Goal: Task Accomplishment & Management: Use online tool/utility

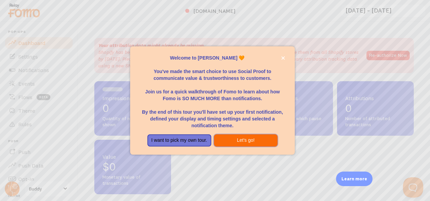
click at [240, 141] on button "Let's go!" at bounding box center [246, 140] width 64 height 12
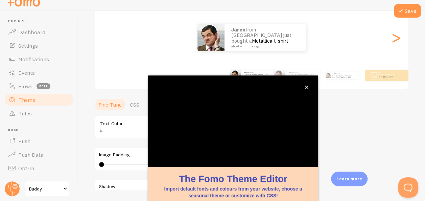
scroll to position [81, 0]
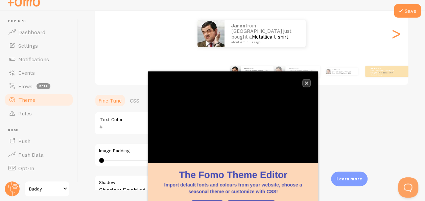
click at [306, 83] on icon "close," at bounding box center [306, 83] width 3 height 3
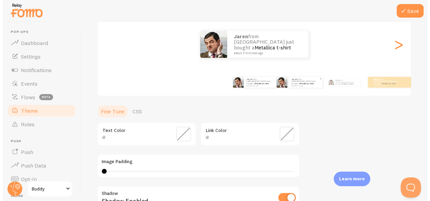
scroll to position [0, 0]
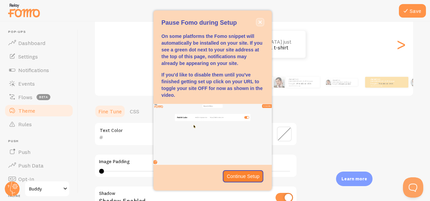
click at [260, 23] on icon "close," at bounding box center [260, 22] width 4 height 4
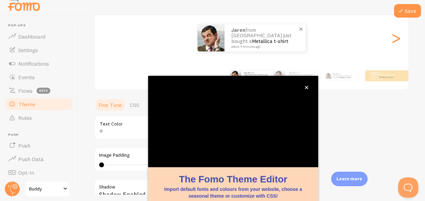
scroll to position [9, 0]
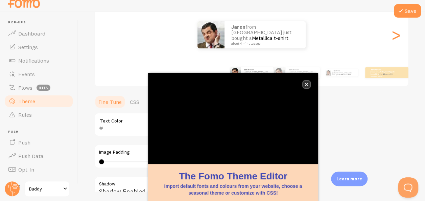
click at [305, 83] on icon "close," at bounding box center [307, 85] width 4 height 4
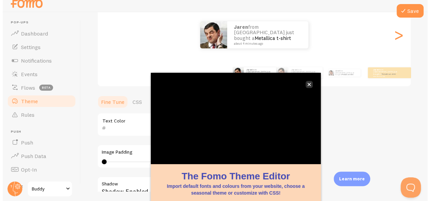
scroll to position [0, 0]
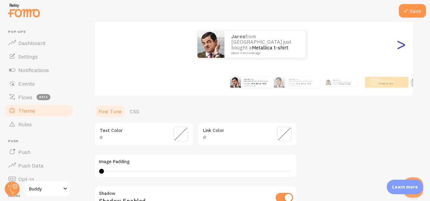
click at [397, 50] on div ">" at bounding box center [401, 44] width 8 height 49
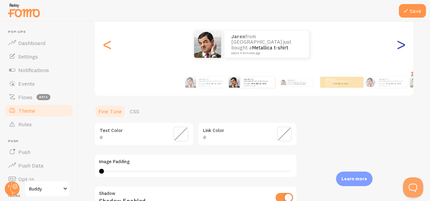
click at [397, 50] on div ">" at bounding box center [401, 44] width 8 height 49
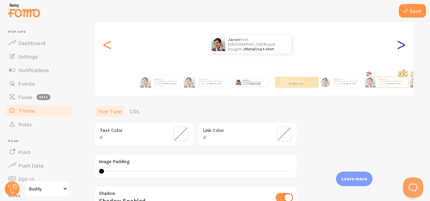
click at [397, 50] on div ">" at bounding box center [401, 44] width 8 height 49
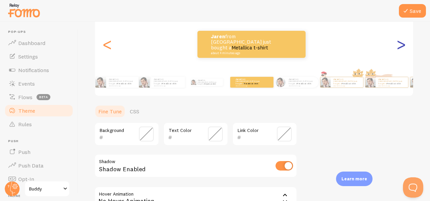
click at [397, 43] on div ">" at bounding box center [401, 44] width 8 height 49
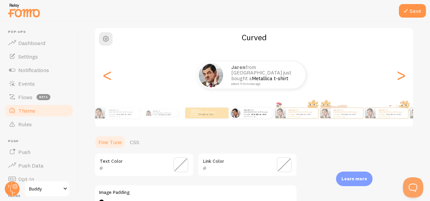
scroll to position [45, 0]
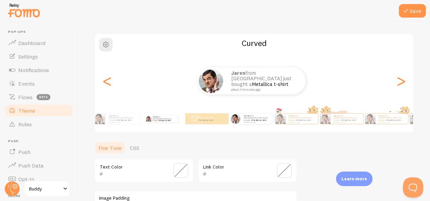
click at [161, 121] on div "Jaren from Australia just bought a Metallica t-shirt about 4 minutes ago" at bounding box center [162, 118] width 40 height 19
type input "0"
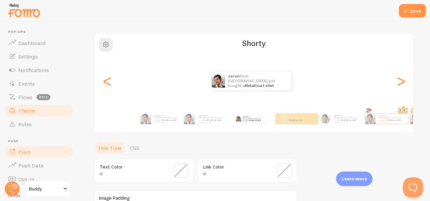
click at [45, 151] on link "Push" at bounding box center [39, 152] width 70 height 14
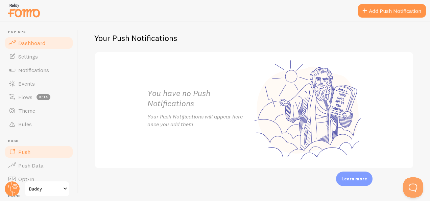
click at [42, 39] on link "Dashboard" at bounding box center [39, 43] width 70 height 14
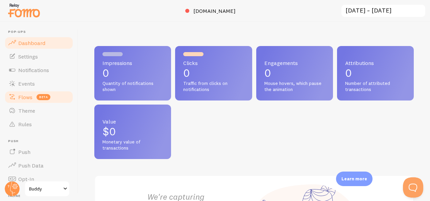
click at [43, 94] on span "beta" at bounding box center [44, 97] width 14 height 6
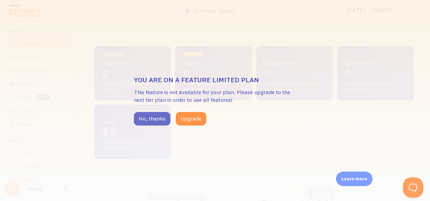
click at [158, 120] on button "No, thanks" at bounding box center [152, 119] width 37 height 14
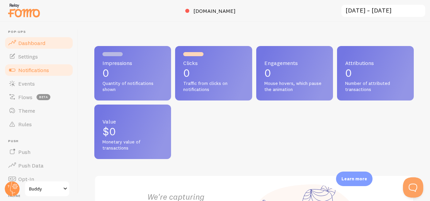
click at [37, 72] on span "Notifications" at bounding box center [33, 70] width 31 height 7
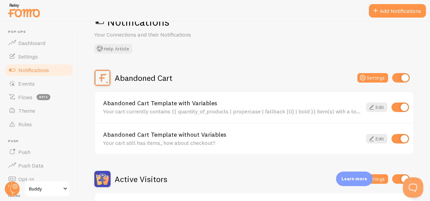
scroll to position [18, 0]
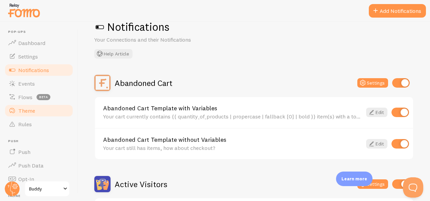
click at [42, 114] on link "Theme" at bounding box center [39, 111] width 70 height 14
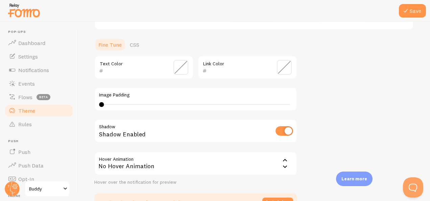
scroll to position [190, 0]
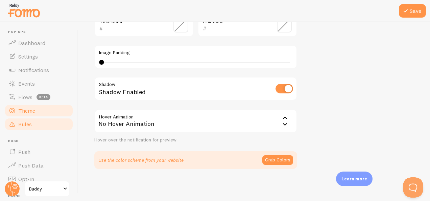
click at [42, 117] on link "Rules" at bounding box center [39, 124] width 70 height 14
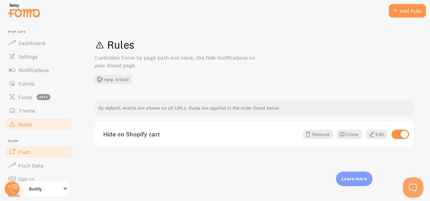
click at [45, 150] on link "Push" at bounding box center [39, 152] width 70 height 14
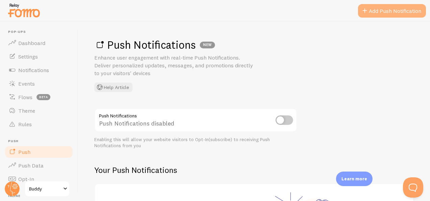
click at [383, 14] on link "Add Push Notification" at bounding box center [392, 11] width 68 height 14
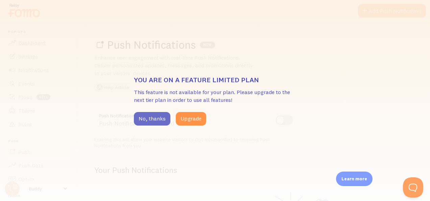
click at [154, 121] on button "No, thanks" at bounding box center [152, 119] width 37 height 14
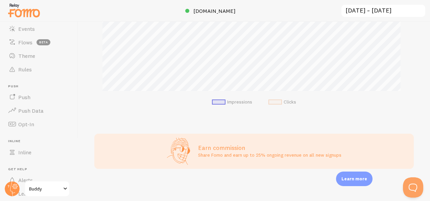
scroll to position [92, 0]
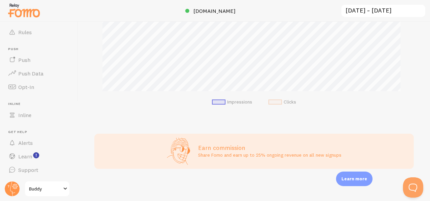
click at [54, 195] on link "Buddy" at bounding box center [47, 189] width 46 height 16
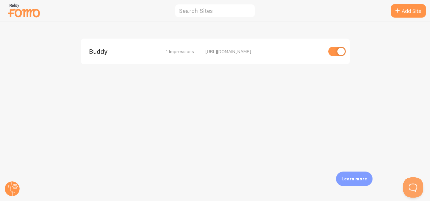
click at [337, 51] on input "checkbox" at bounding box center [337, 51] width 18 height 9
checkbox input "false"
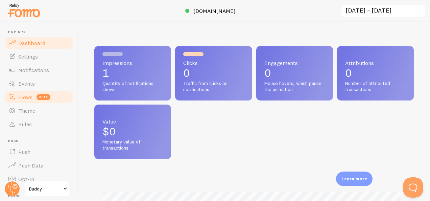
click at [34, 98] on link "Flows beta" at bounding box center [39, 97] width 70 height 14
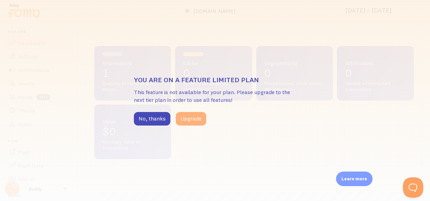
click at [181, 118] on button "Upgrade" at bounding box center [191, 119] width 30 height 14
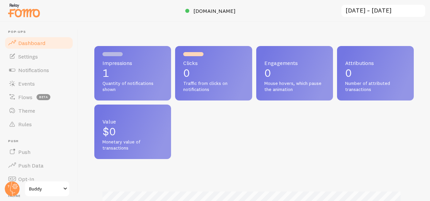
scroll to position [178, 315]
click at [27, 99] on span "Flows" at bounding box center [25, 97] width 14 height 7
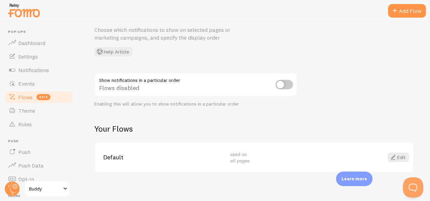
click at [279, 86] on input "checkbox" at bounding box center [285, 84] width 18 height 9
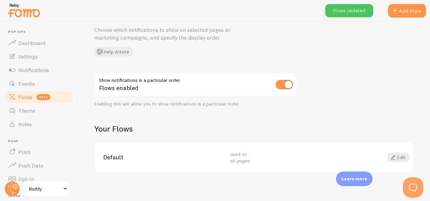
scroll to position [31, 0]
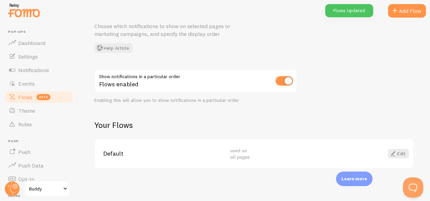
click at [292, 77] on input "checkbox" at bounding box center [285, 80] width 18 height 9
checkbox input "false"
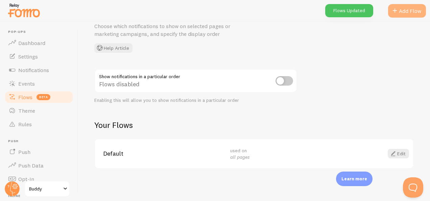
click at [409, 9] on div "Add Flow" at bounding box center [407, 11] width 38 height 14
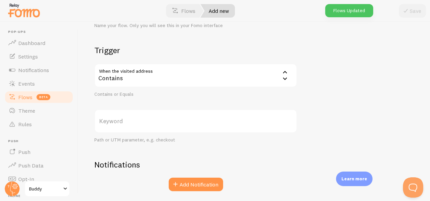
scroll to position [82, 0]
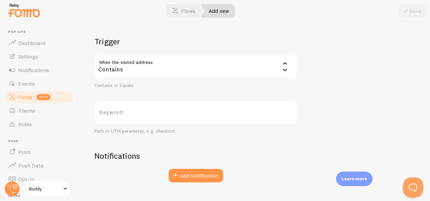
click at [262, 69] on div "Contains" at bounding box center [195, 67] width 203 height 24
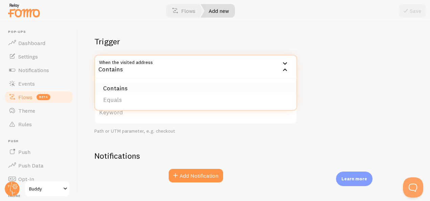
click at [146, 83] on li "Contains" at bounding box center [196, 89] width 202 height 12
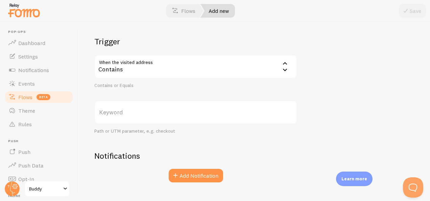
scroll to position [96, 0]
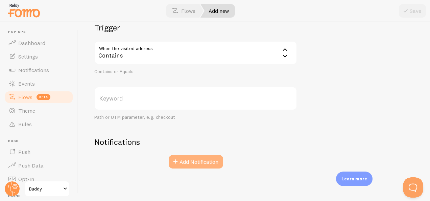
click at [212, 163] on button "Add Notification" at bounding box center [196, 162] width 54 height 14
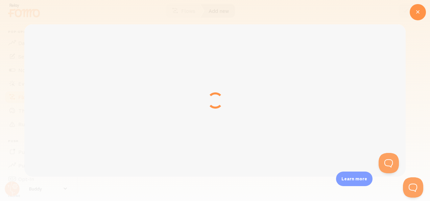
scroll to position [0, 0]
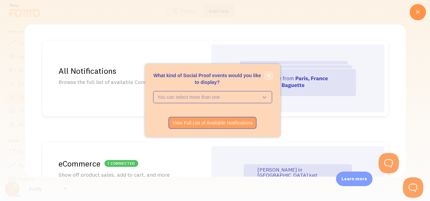
click at [268, 75] on icon "close," at bounding box center [268, 75] width 3 height 3
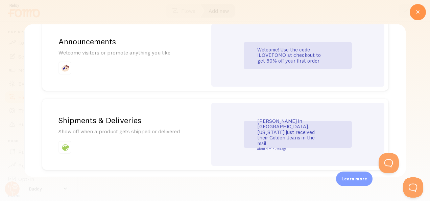
scroll to position [438, 0]
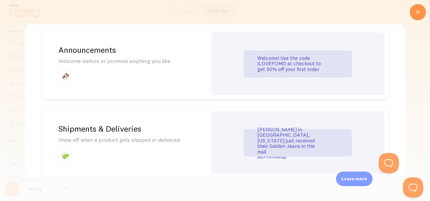
click at [114, 130] on h2 "Shipments & Deliveries" at bounding box center [125, 128] width 133 height 10
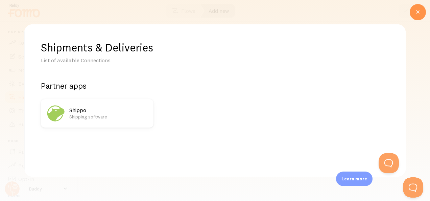
scroll to position [0, 0]
click at [110, 112] on h2 "Shippo" at bounding box center [109, 110] width 80 height 7
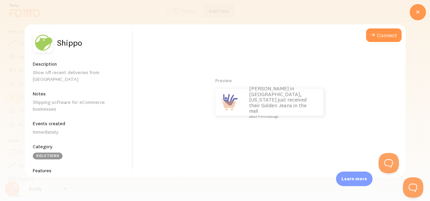
click at [414, 14] on div at bounding box center [418, 12] width 16 height 16
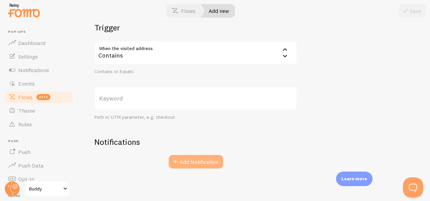
click at [200, 165] on button "Add Notification" at bounding box center [196, 162] width 54 height 14
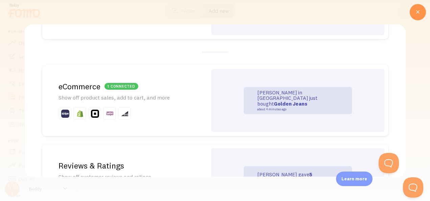
scroll to position [52, 0]
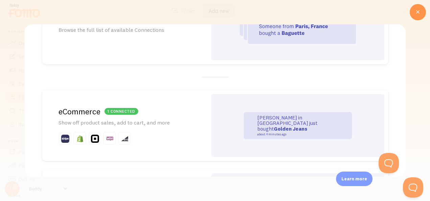
click at [332, 46] on div at bounding box center [297, 27] width 173 height 68
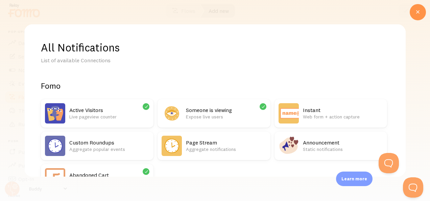
click at [260, 105] on icon at bounding box center [263, 106] width 6 height 6
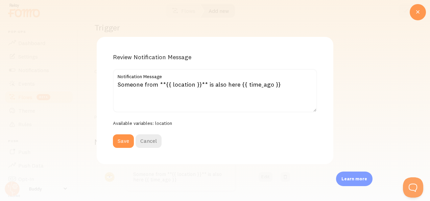
click at [415, 11] on icon at bounding box center [418, 12] width 8 height 8
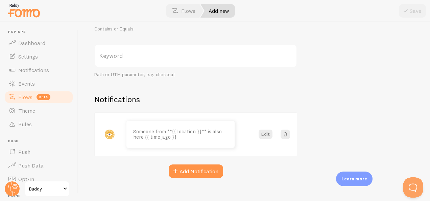
scroll to position [147, 0]
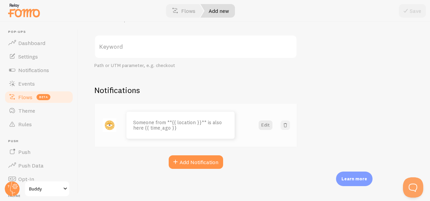
click at [288, 125] on span at bounding box center [285, 125] width 7 height 7
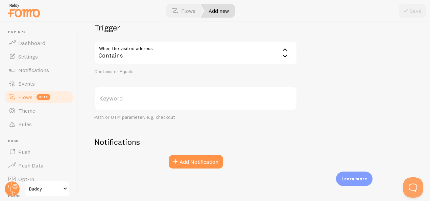
click at [186, 170] on div "New Flow Title Name your flow. Only you will see this in your Fomo interface Tr…" at bounding box center [254, 111] width 352 height 179
click at [186, 164] on button "Add Notification" at bounding box center [196, 162] width 54 height 14
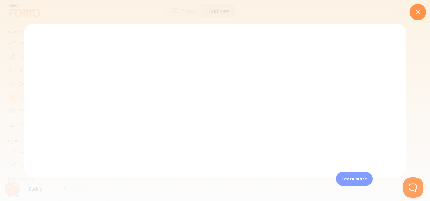
scroll to position [0, 0]
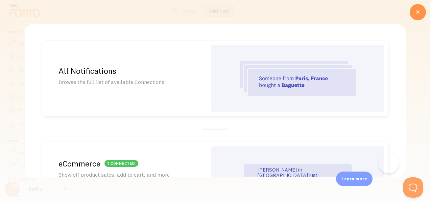
click at [203, 80] on div "All Notifications Browse the full list of available Connections" at bounding box center [124, 79] width 165 height 76
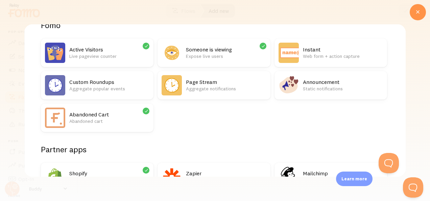
scroll to position [56, 0]
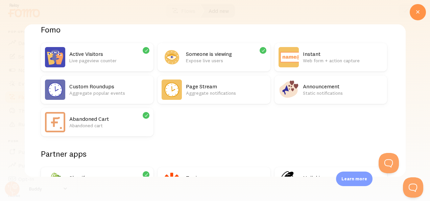
click at [313, 88] on h2 "Announcement" at bounding box center [343, 86] width 80 height 7
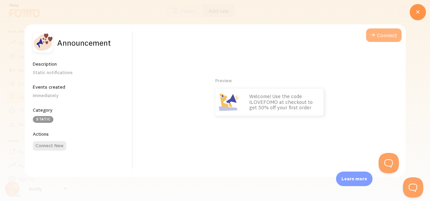
click at [383, 31] on button "Connect" at bounding box center [384, 35] width 36 height 14
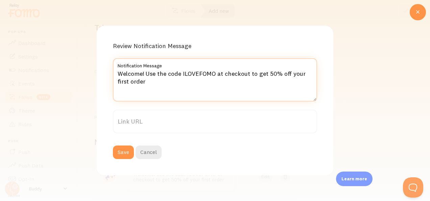
click at [254, 82] on textarea "Welcome! Use the code ILOVEFOMO at checkout to get 50% off your first order" at bounding box center [215, 79] width 204 height 43
drag, startPoint x: 144, startPoint y: 74, endPoint x: 105, endPoint y: 76, distance: 39.7
click at [105, 76] on div "Review Notification Message Welcome! Use the code ILOVEFOMO at checkout to get …" at bounding box center [215, 100] width 237 height 149
click at [116, 74] on textarea "Your Best Buddy Here! Use the code ILOVEFOMO at checkout to get 50% off your fi…" at bounding box center [215, 79] width 204 height 43
drag, startPoint x: 206, startPoint y: 72, endPoint x: 218, endPoint y: 82, distance: 16.1
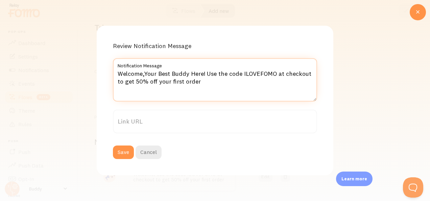
click at [218, 82] on textarea "Welcome,Your Best Buddy Here! Use the code ILOVEFOMO at checkout to get 50% off…" at bounding box center [215, 79] width 204 height 43
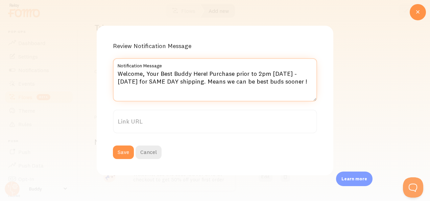
click at [205, 82] on textarea "Welcome, Your Best Buddy Here! Purchase prior to 2pm Monday - Friday for SAME D…" at bounding box center [215, 79] width 204 height 43
type textarea "Welcome, Your Best Buddy Here! Purchase prior to 2pm [DATE] - [DATE] for SAME D…"
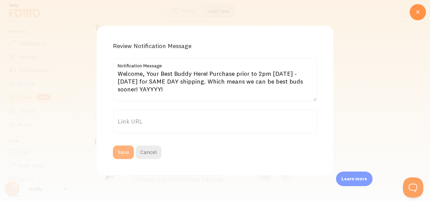
click at [124, 152] on button "Save" at bounding box center [123, 152] width 21 height 14
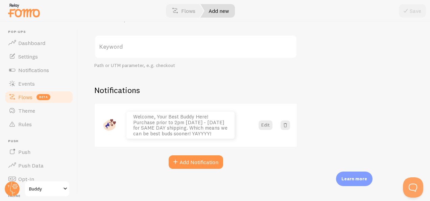
scroll to position [0, 0]
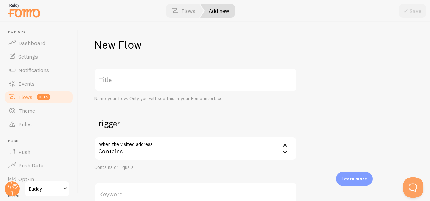
click at [140, 82] on label "Title" at bounding box center [195, 80] width 203 height 24
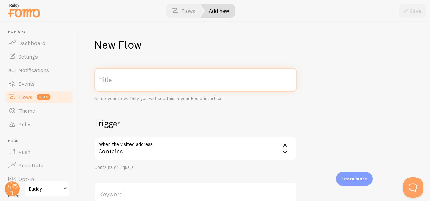
click at [140, 82] on input "Title" at bounding box center [195, 80] width 203 height 24
type input "Welcome message"
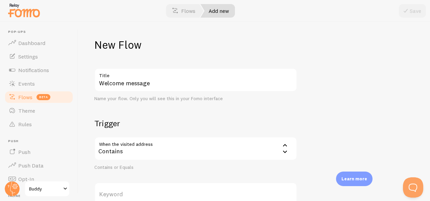
click at [339, 94] on div "New Flow Welcome message Title Name your flow. Only you will see this in your F…" at bounding box center [254, 111] width 352 height 179
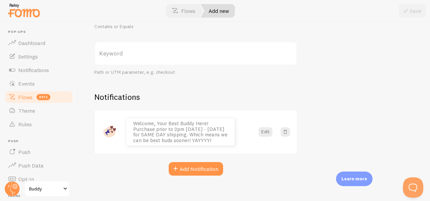
scroll to position [145, 0]
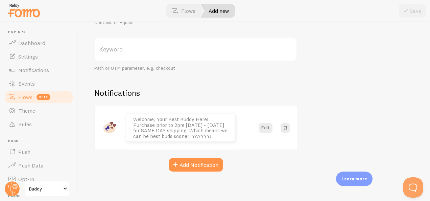
click at [213, 53] on label "Keyword" at bounding box center [195, 50] width 203 height 24
click at [213, 53] on input "Keyword" at bounding box center [195, 50] width 203 height 24
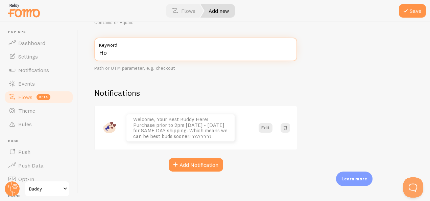
type input "H"
type input "n"
type input "P"
type input "Welcome"
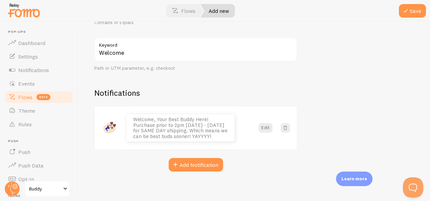
click at [298, 82] on div "New Flow Welcome message Title Name your flow. Only you will see this in your F…" at bounding box center [254, 111] width 352 height 179
click at [410, 17] on button "Save" at bounding box center [412, 11] width 27 height 14
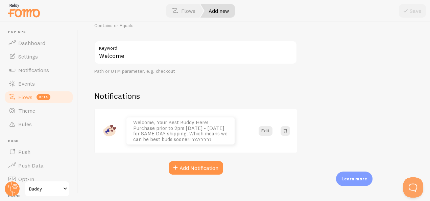
scroll to position [147, 0]
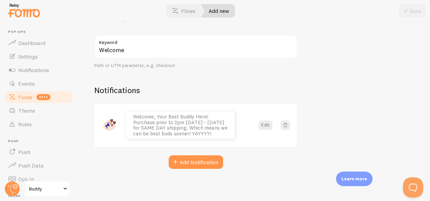
click at [37, 99] on link "Flows beta" at bounding box center [39, 97] width 70 height 14
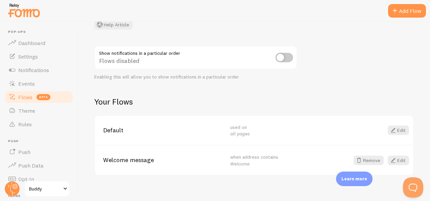
scroll to position [61, 0]
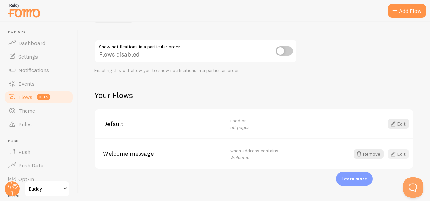
click at [391, 153] on span at bounding box center [393, 154] width 8 height 8
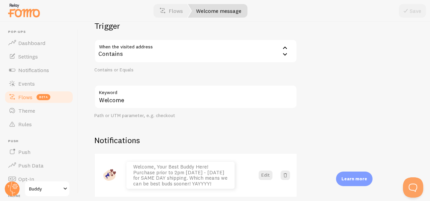
scroll to position [99, 0]
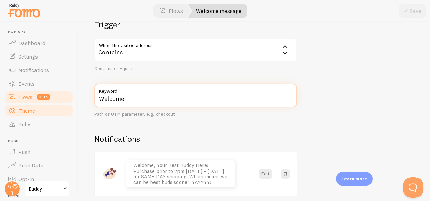
drag, startPoint x: 143, startPoint y: 101, endPoint x: 40, endPoint y: 110, distance: 103.9
click at [40, 110] on main "Pop-ups Dashboard Settings Notifications Events Flows beta Theme Rules Push Pus…" at bounding box center [215, 111] width 430 height 179
type input "l"
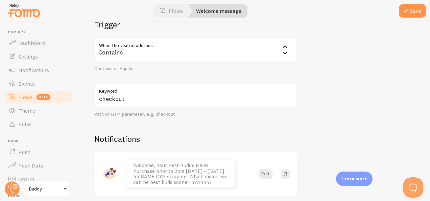
click at [339, 112] on div "Welcome message Flow Welcome message Title Name your flow. Only you will see th…" at bounding box center [254, 111] width 352 height 179
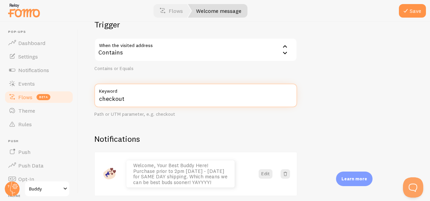
drag, startPoint x: 170, startPoint y: 99, endPoint x: 16, endPoint y: 99, distance: 154.2
click at [16, 99] on main "Pop-ups Dashboard Settings Notifications Events Flows beta Theme Rules Push Pus…" at bounding box center [215, 111] width 430 height 179
type input "Path"
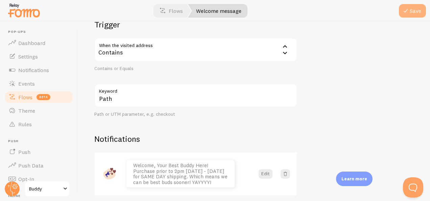
click at [407, 14] on span at bounding box center [406, 11] width 8 height 8
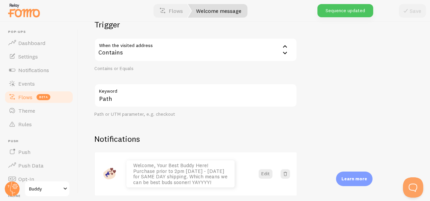
click at [29, 100] on link "Flows beta" at bounding box center [39, 97] width 70 height 14
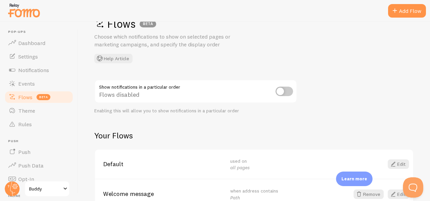
scroll to position [26, 0]
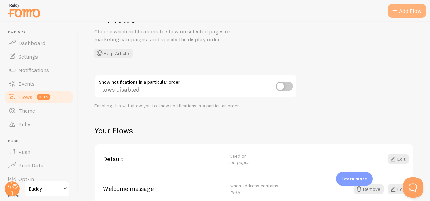
click at [414, 13] on div "Add Flow" at bounding box center [407, 11] width 38 height 14
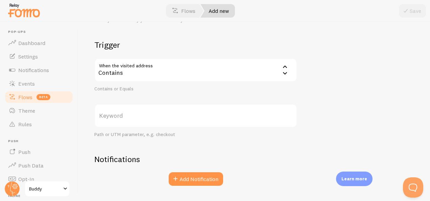
scroll to position [89, 0]
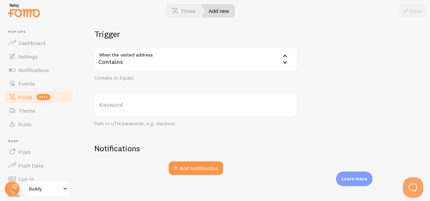
click at [256, 63] on div "Contains" at bounding box center [195, 59] width 203 height 24
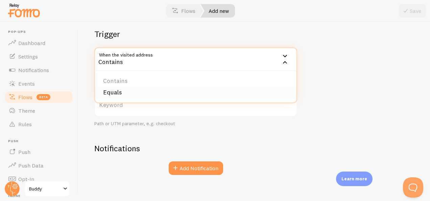
click at [137, 89] on li "Equals" at bounding box center [196, 93] width 202 height 12
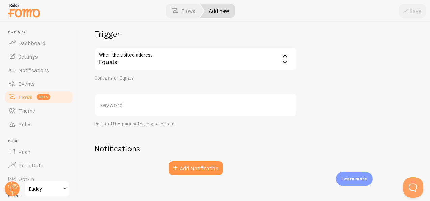
click at [286, 55] on icon at bounding box center [285, 56] width 8 height 8
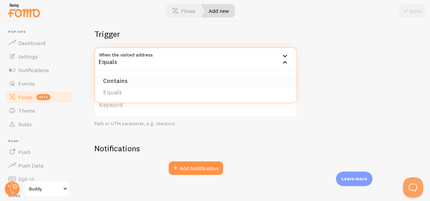
click at [191, 80] on li "Contains" at bounding box center [196, 81] width 202 height 12
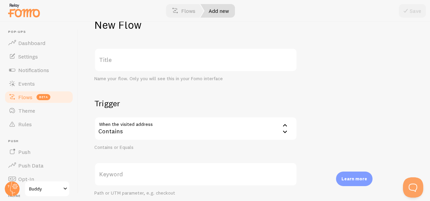
scroll to position [96, 0]
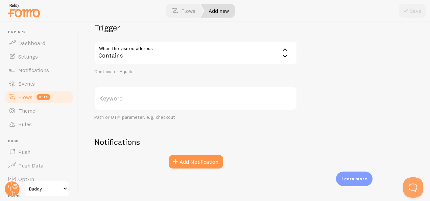
click at [44, 99] on span "beta" at bounding box center [44, 97] width 14 height 6
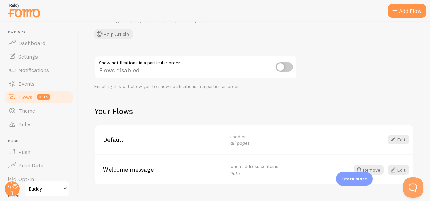
scroll to position [61, 0]
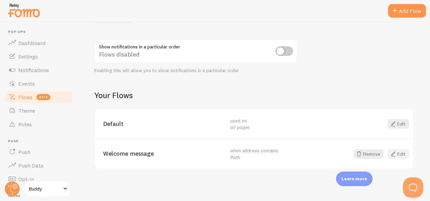
click at [394, 153] on link "Edit" at bounding box center [398, 153] width 21 height 9
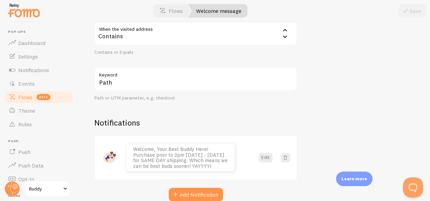
scroll to position [120, 0]
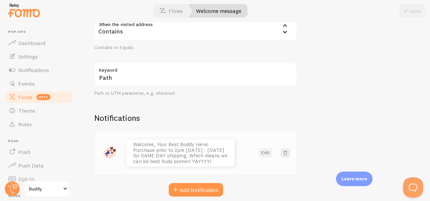
click at [266, 153] on button "Edit" at bounding box center [266, 152] width 14 height 9
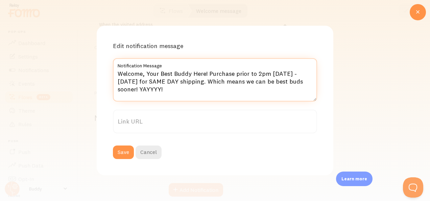
drag, startPoint x: 191, startPoint y: 95, endPoint x: 117, endPoint y: 66, distance: 80.2
click at [117, 66] on div "Welcome, Your Best Buddy Here! Purchase prior to 2pm Monday - Friday for SAME D…" at bounding box center [215, 79] width 204 height 43
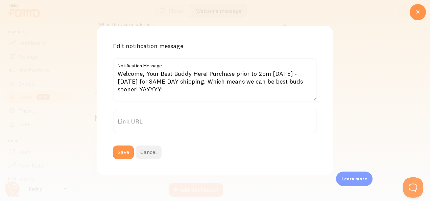
click at [145, 147] on button "Cancel" at bounding box center [149, 152] width 26 height 14
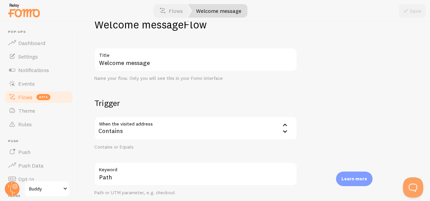
scroll to position [18, 0]
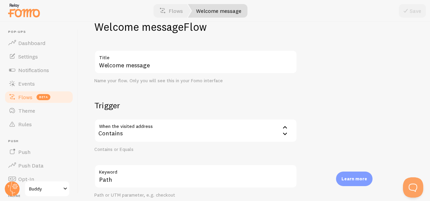
click at [261, 125] on div "Contains" at bounding box center [195, 131] width 203 height 24
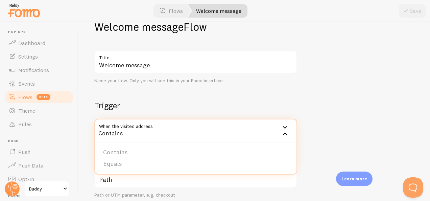
click at [371, 109] on div "Welcome message Flow Welcome message Title Name your flow. Only you will see th…" at bounding box center [254, 111] width 352 height 179
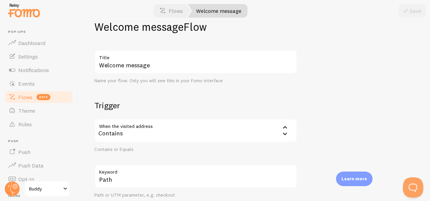
click at [60, 95] on link "Flows beta" at bounding box center [39, 97] width 70 height 14
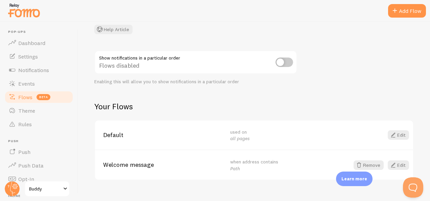
scroll to position [61, 0]
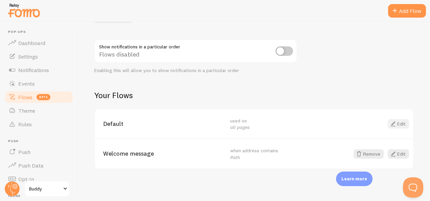
click at [398, 121] on link "Edit" at bounding box center [398, 123] width 21 height 9
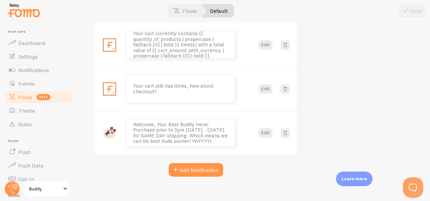
scroll to position [390, 0]
click at [267, 131] on button "Edit" at bounding box center [266, 132] width 14 height 9
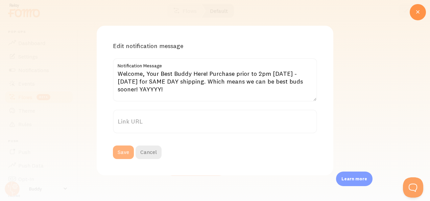
click at [124, 151] on button "Save" at bounding box center [123, 152] width 21 height 14
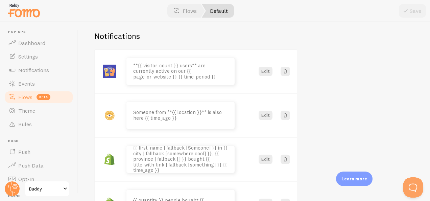
scroll to position [59, 0]
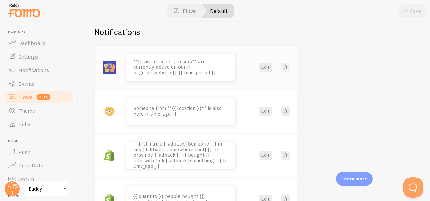
click at [284, 68] on span at bounding box center [285, 67] width 7 height 7
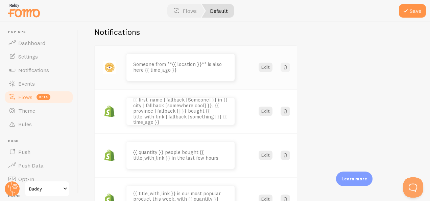
click at [284, 68] on span at bounding box center [285, 67] width 7 height 7
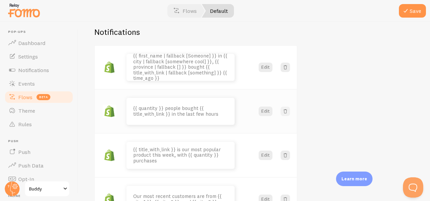
click at [283, 111] on span at bounding box center [285, 111] width 7 height 7
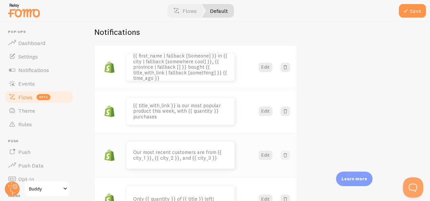
click at [283, 156] on span at bounding box center [285, 155] width 7 height 7
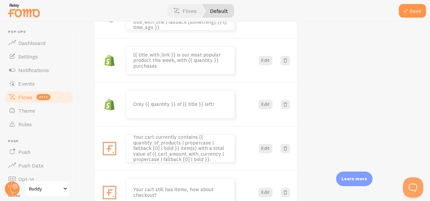
scroll to position [115, 0]
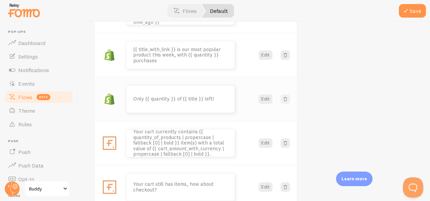
click at [285, 98] on span at bounding box center [285, 99] width 7 height 7
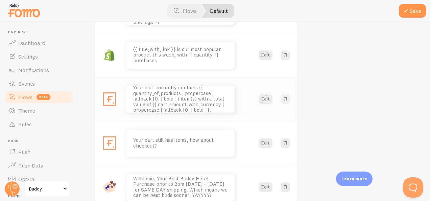
click at [285, 98] on span at bounding box center [285, 99] width 7 height 7
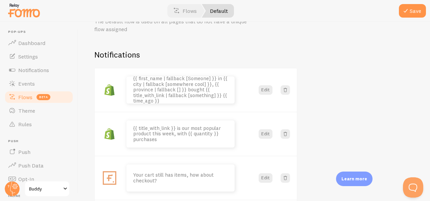
scroll to position [36, 0]
click at [284, 90] on span at bounding box center [285, 90] width 7 height 7
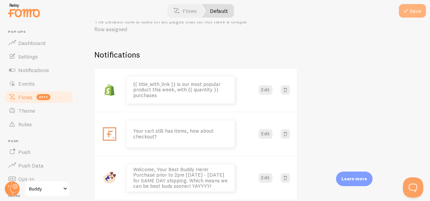
click at [409, 14] on span at bounding box center [406, 11] width 8 height 8
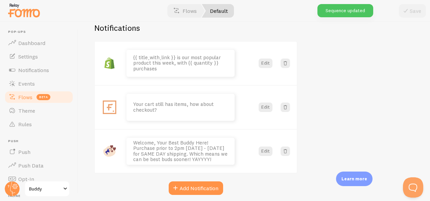
scroll to position [0, 0]
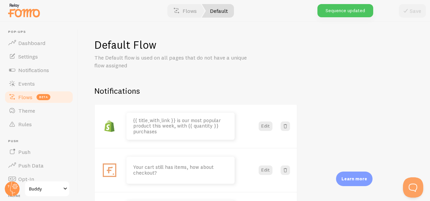
click at [49, 99] on link "Flows beta" at bounding box center [39, 97] width 70 height 14
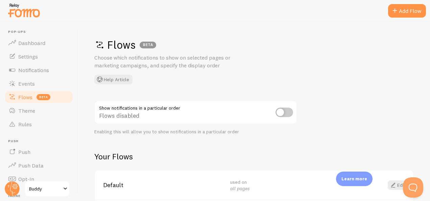
scroll to position [61, 0]
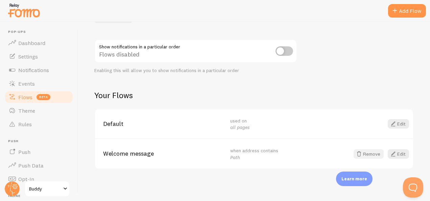
click at [369, 150] on button "Remove" at bounding box center [369, 153] width 30 height 9
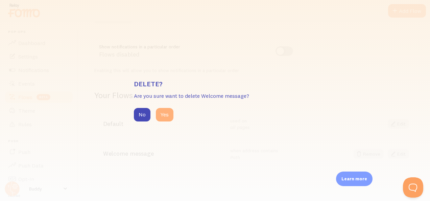
click at [162, 116] on button "Yes" at bounding box center [165, 115] width 18 height 14
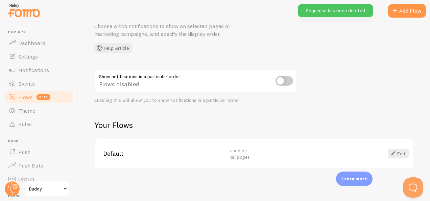
click at [245, 158] on em "all pages" at bounding box center [240, 157] width 20 height 6
click at [389, 151] on span at bounding box center [393, 153] width 8 height 8
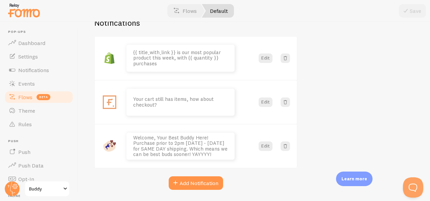
scroll to position [74, 0]
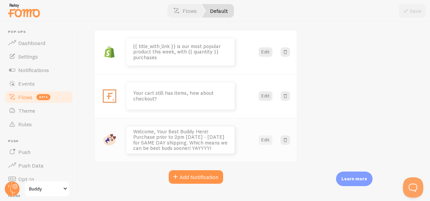
click at [269, 143] on button "Edit" at bounding box center [266, 139] width 14 height 9
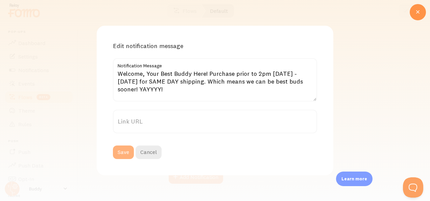
click at [122, 151] on button "Save" at bounding box center [123, 152] width 21 height 14
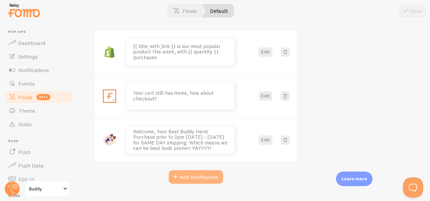
click at [184, 179] on button "Add Notification" at bounding box center [196, 177] width 54 height 14
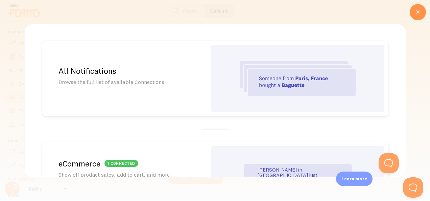
scroll to position [0, 0]
click at [304, 88] on img at bounding box center [298, 78] width 116 height 35
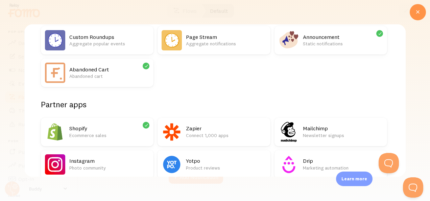
scroll to position [108, 0]
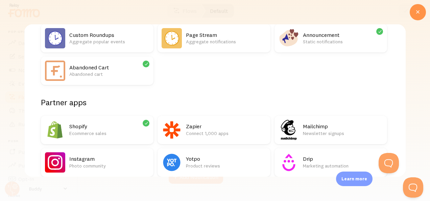
click at [354, 42] on p "Static notifications" at bounding box center [343, 41] width 80 height 7
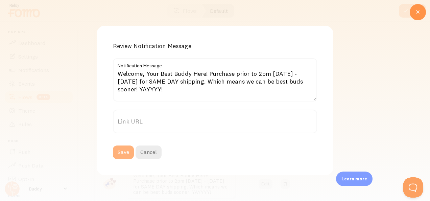
click at [126, 149] on button "Save" at bounding box center [123, 152] width 21 height 14
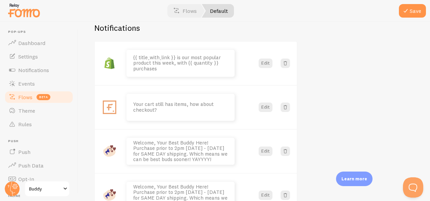
scroll to position [0, 0]
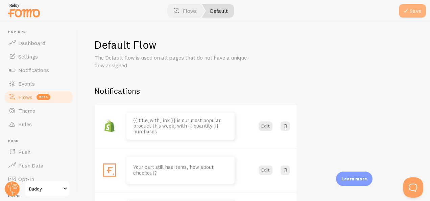
click at [411, 17] on button "Save" at bounding box center [412, 11] width 27 height 14
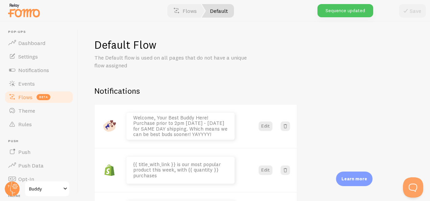
click at [47, 96] on span "beta" at bounding box center [44, 97] width 14 height 6
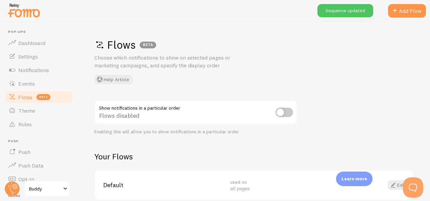
scroll to position [31, 0]
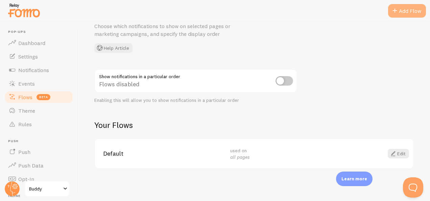
click at [397, 8] on span at bounding box center [395, 11] width 8 height 8
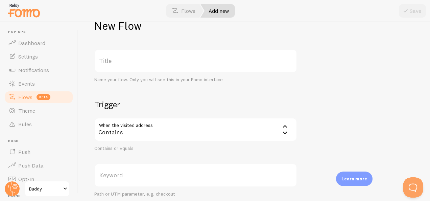
scroll to position [20, 0]
click at [153, 67] on label "Title" at bounding box center [195, 60] width 203 height 24
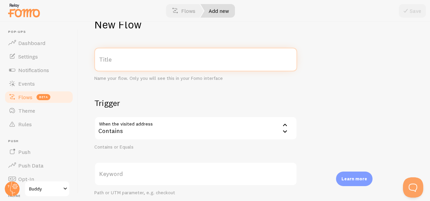
click at [153, 67] on input "Title" at bounding box center [195, 60] width 203 height 24
type input "welcome"
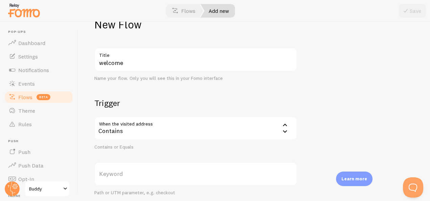
click at [223, 130] on div "Contains" at bounding box center [195, 128] width 203 height 24
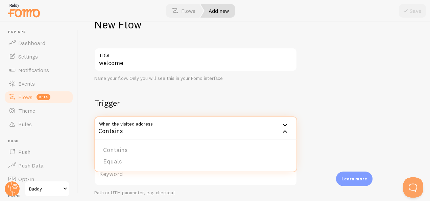
click at [352, 101] on div "New Flow welcome Title Name your flow. Only you will see this in your Fomo inte…" at bounding box center [254, 111] width 352 height 179
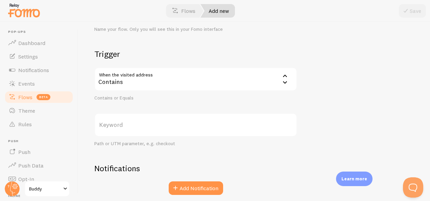
scroll to position [96, 0]
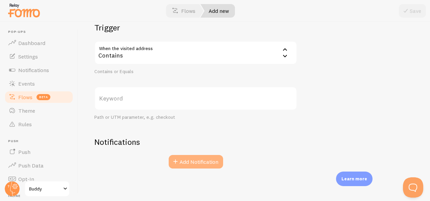
click at [194, 160] on button "Add Notification" at bounding box center [196, 162] width 54 height 14
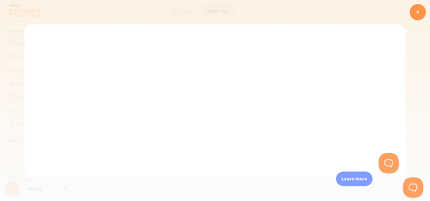
scroll to position [0, 0]
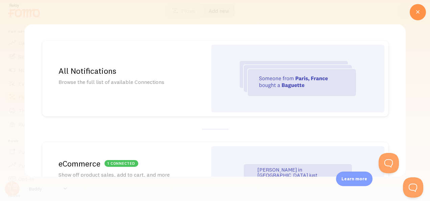
click at [293, 73] on img at bounding box center [298, 78] width 116 height 35
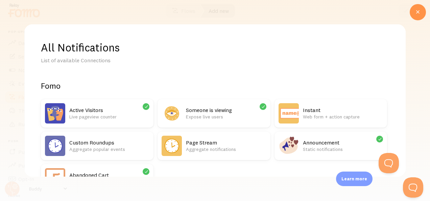
click at [322, 141] on h2 "Announcement" at bounding box center [343, 142] width 80 height 7
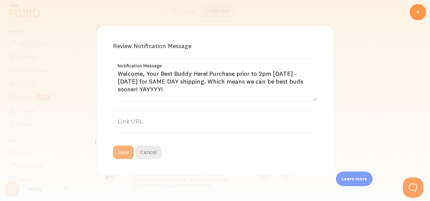
click at [119, 151] on button "Save" at bounding box center [123, 152] width 21 height 14
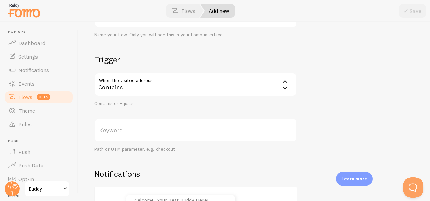
scroll to position [66, 0]
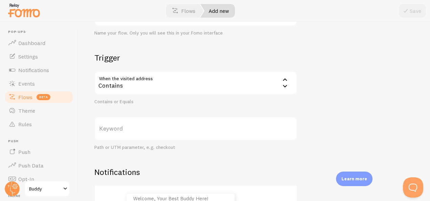
click at [162, 129] on label "Keyword" at bounding box center [195, 129] width 203 height 24
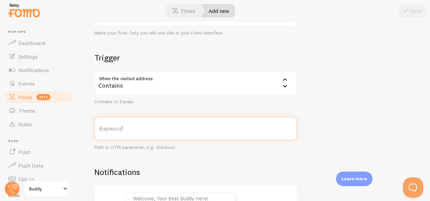
click at [162, 129] on input "Keyword" at bounding box center [195, 129] width 203 height 24
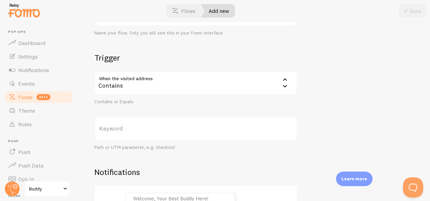
click at [173, 83] on div "Contains" at bounding box center [195, 83] width 203 height 24
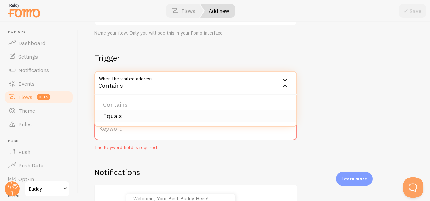
click at [138, 114] on li "Equals" at bounding box center [196, 116] width 202 height 12
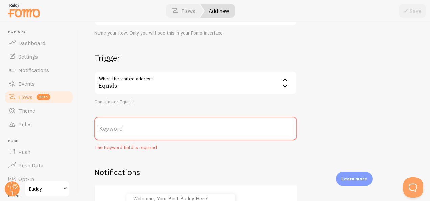
click at [136, 126] on label "Keyword" at bounding box center [195, 129] width 203 height 24
click at [136, 126] on input "Keyword" at bounding box center [195, 129] width 203 height 24
click at [359, 97] on div "New Flow welcome Title Name your flow. Only you will see this in your Fomo inte…" at bounding box center [254, 111] width 352 height 179
click at [310, 88] on div "New Flow welcome Title Name your flow. Only you will see this in your Fomo inte…" at bounding box center [254, 111] width 352 height 179
click at [270, 84] on div "Equals" at bounding box center [195, 83] width 203 height 24
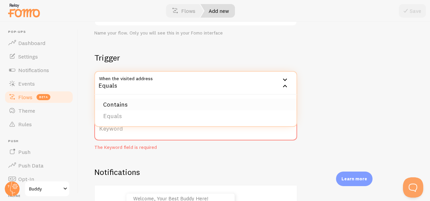
click at [200, 108] on li "Contains" at bounding box center [196, 105] width 202 height 12
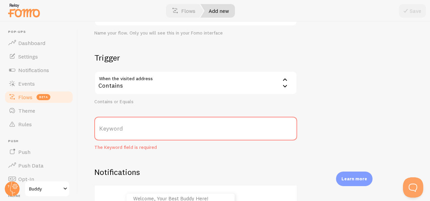
click at [306, 123] on div "New Flow welcome Title Name your flow. Only you will see this in your Fomo inte…" at bounding box center [254, 111] width 352 height 179
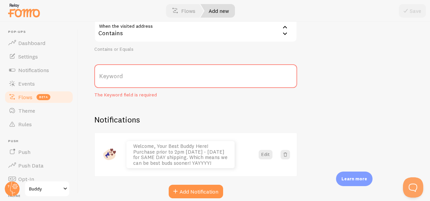
scroll to position [122, 0]
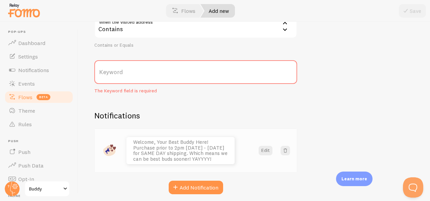
click at [177, 154] on p "Welcome, Your Best Buddy Here! Purchase prior to 2pm [DATE] - [DATE] for SAME D…" at bounding box center [180, 150] width 95 height 22
click at [264, 153] on button "Edit" at bounding box center [266, 150] width 14 height 9
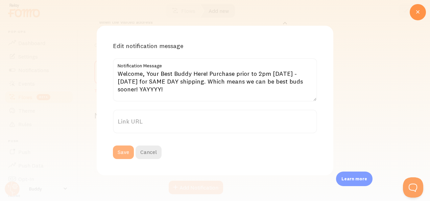
click at [124, 150] on button "Save" at bounding box center [123, 152] width 21 height 14
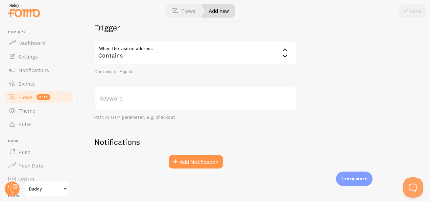
click at [222, 59] on div "Contains" at bounding box center [195, 53] width 203 height 24
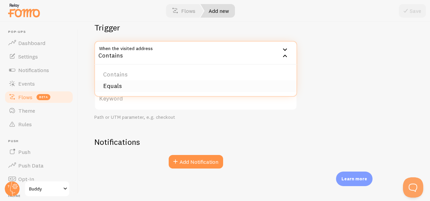
click at [204, 83] on li "Equals" at bounding box center [196, 86] width 202 height 12
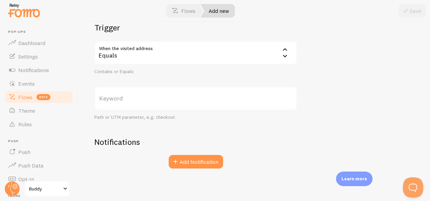
click at [216, 55] on div "Equals" at bounding box center [195, 53] width 203 height 24
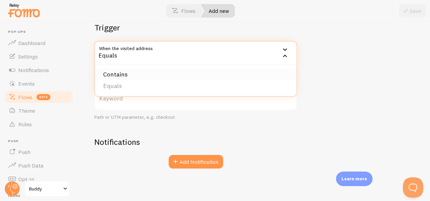
click at [189, 75] on li "Contains" at bounding box center [196, 75] width 202 height 12
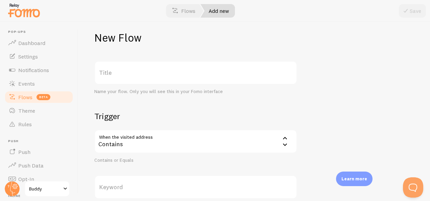
scroll to position [7, 0]
click at [40, 154] on link "Push" at bounding box center [39, 152] width 70 height 14
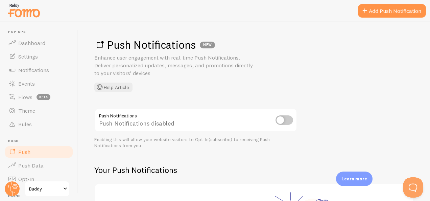
click at [280, 118] on input "checkbox" at bounding box center [285, 119] width 18 height 9
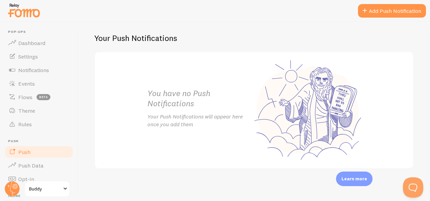
scroll to position [95, 0]
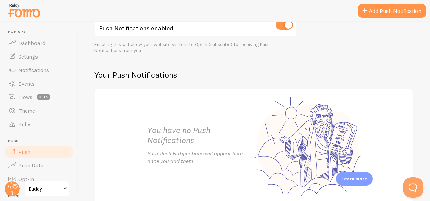
click at [289, 25] on input "checkbox" at bounding box center [285, 24] width 18 height 9
checkbox input "false"
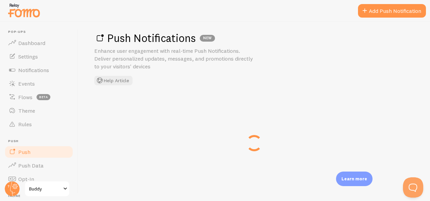
scroll to position [7, 0]
click at [385, 10] on link "Add Push Notification" at bounding box center [392, 11] width 68 height 14
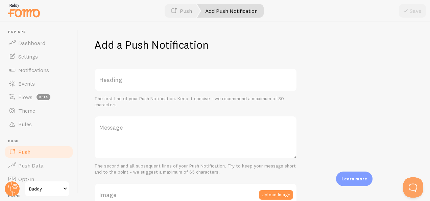
click at [171, 80] on label "Heading" at bounding box center [195, 80] width 203 height 24
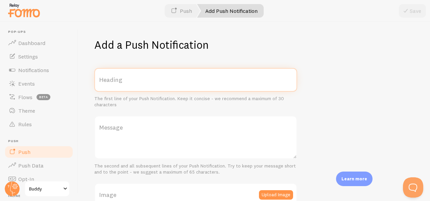
click at [171, 80] on input "Heading" at bounding box center [195, 80] width 203 height 24
type input "Hello!"
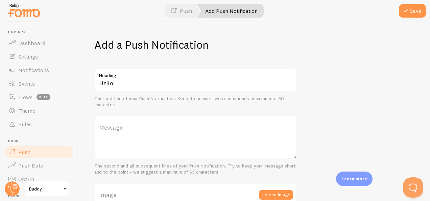
click at [362, 118] on div "Add a Push Notification Hello! Heading The first line of your Push Notification…" at bounding box center [254, 111] width 352 height 179
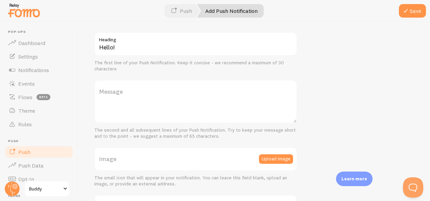
scroll to position [40, 0]
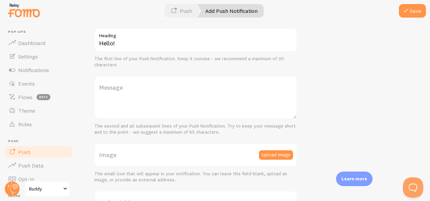
click at [154, 96] on label "Message" at bounding box center [195, 88] width 203 height 24
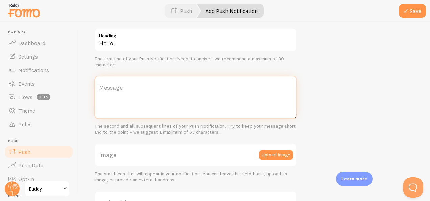
click at [154, 96] on textarea "Message" at bounding box center [195, 97] width 203 height 43
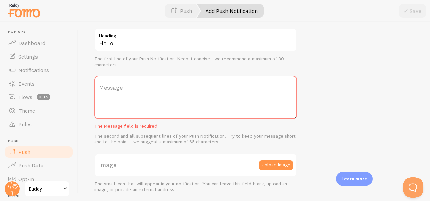
drag, startPoint x: 154, startPoint y: 96, endPoint x: 110, endPoint y: 88, distance: 44.0
click at [110, 88] on label "Message" at bounding box center [195, 88] width 203 height 24
click at [110, 88] on textarea "Message" at bounding box center [195, 97] width 203 height 43
drag, startPoint x: 110, startPoint y: 88, endPoint x: 102, endPoint y: 82, distance: 10.6
click at [102, 82] on label "Message" at bounding box center [195, 88] width 203 height 24
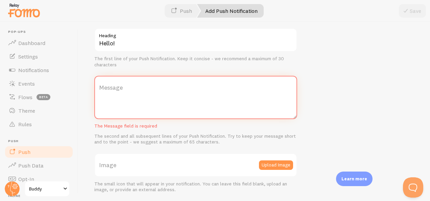
click at [102, 82] on textarea "Message" at bounding box center [195, 97] width 203 height 43
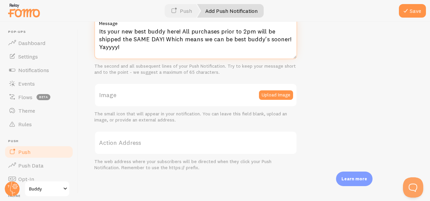
scroll to position [102, 0]
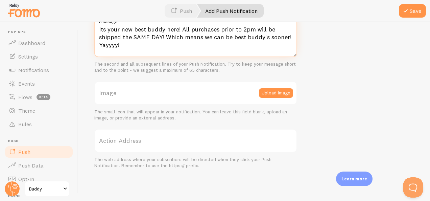
type textarea "Its your new best buddy here! All purchases prior to 2pm will be shipped the SA…"
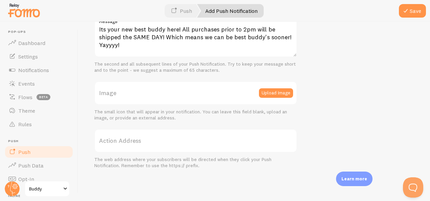
click at [183, 144] on label "Action Address" at bounding box center [195, 141] width 203 height 24
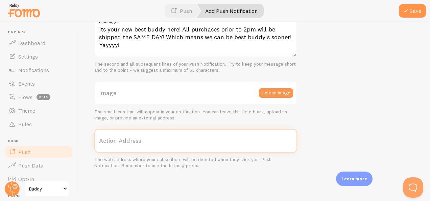
click at [183, 144] on input "Action Address" at bounding box center [195, 141] width 203 height 24
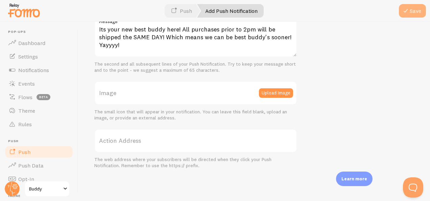
click at [405, 7] on span at bounding box center [406, 11] width 8 height 8
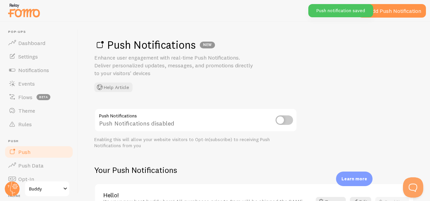
click at [283, 124] on input "checkbox" at bounding box center [285, 119] width 18 height 9
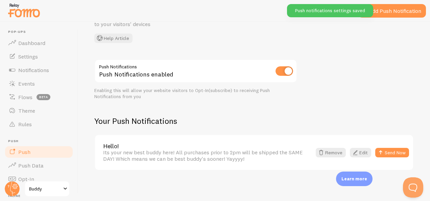
scroll to position [51, 0]
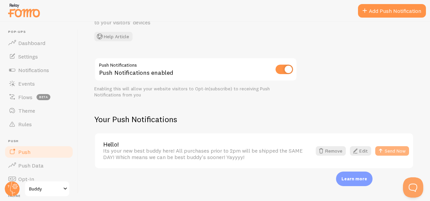
click at [391, 151] on button "Send Now" at bounding box center [392, 150] width 34 height 9
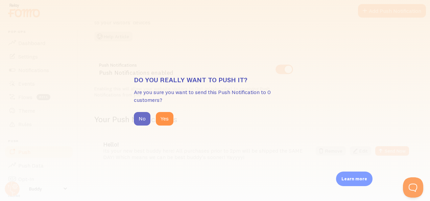
click at [147, 118] on button "No" at bounding box center [142, 119] width 17 height 14
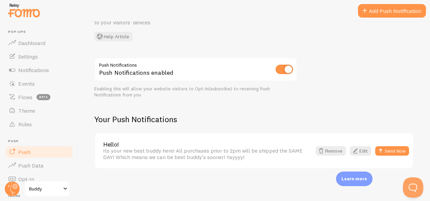
click at [281, 69] on input "checkbox" at bounding box center [285, 69] width 18 height 9
checkbox input "false"
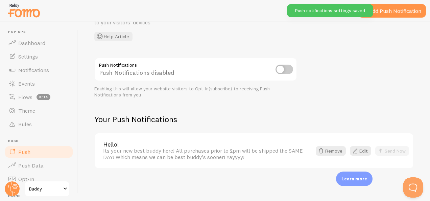
drag, startPoint x: 78, startPoint y: 104, endPoint x: 79, endPoint y: 113, distance: 8.6
click at [79, 113] on div "Push Notifications NEW Enhance user engagement with real-time Push Notification…" at bounding box center [254, 111] width 352 height 179
click at [35, 95] on link "Flows beta" at bounding box center [39, 97] width 70 height 14
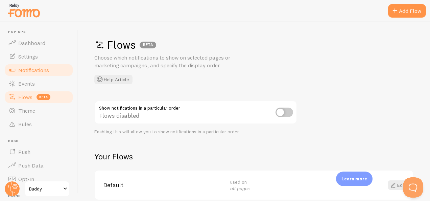
click at [45, 69] on span "Notifications" at bounding box center [33, 70] width 31 height 7
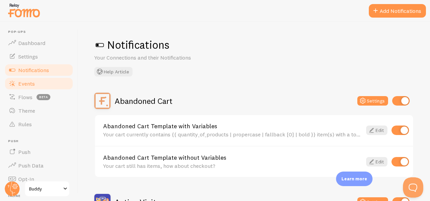
click at [43, 85] on link "Events" at bounding box center [39, 84] width 70 height 14
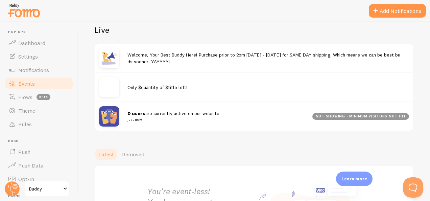
scroll to position [78, 0]
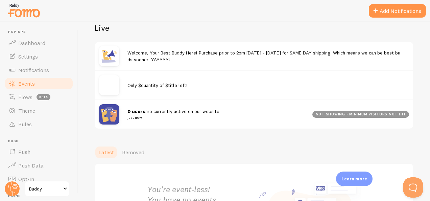
click at [252, 57] on div "Welcome, Your Best Buddy Here! Purchase prior to 2pm [DATE] - [DATE] for SAME D…" at bounding box center [269, 55] width 282 height 13
click at [190, 82] on div "Only $quantity of $title left!" at bounding box center [269, 85] width 282 height 6
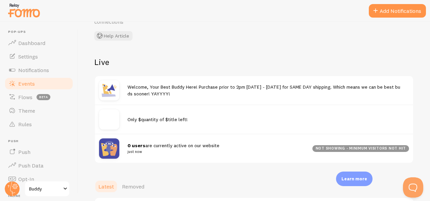
scroll to position [40, 0]
